Goal: Information Seeking & Learning: Learn about a topic

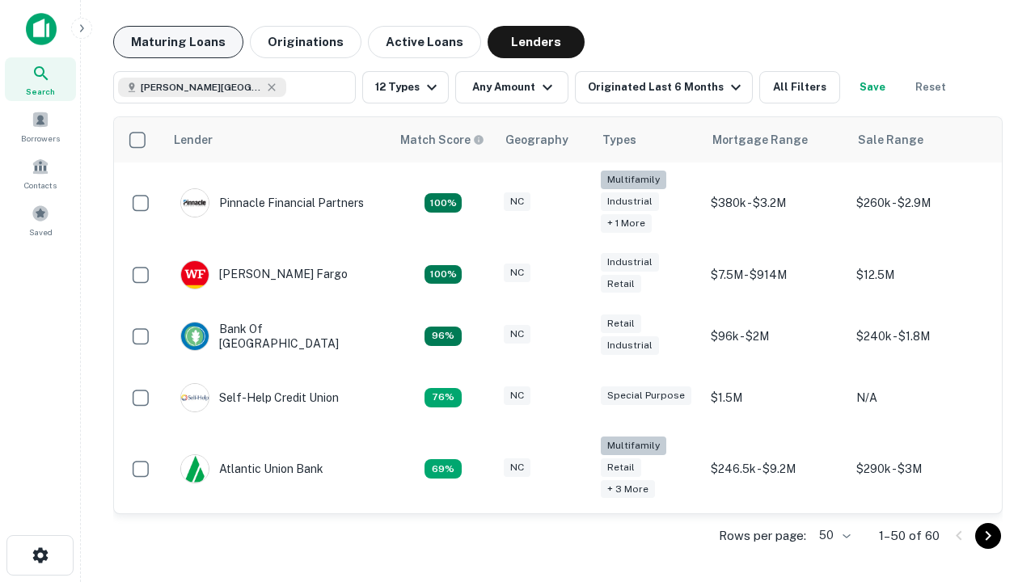
click at [178, 42] on button "Maturing Loans" at bounding box center [178, 42] width 130 height 32
